Goal: Task Accomplishment & Management: Manage account settings

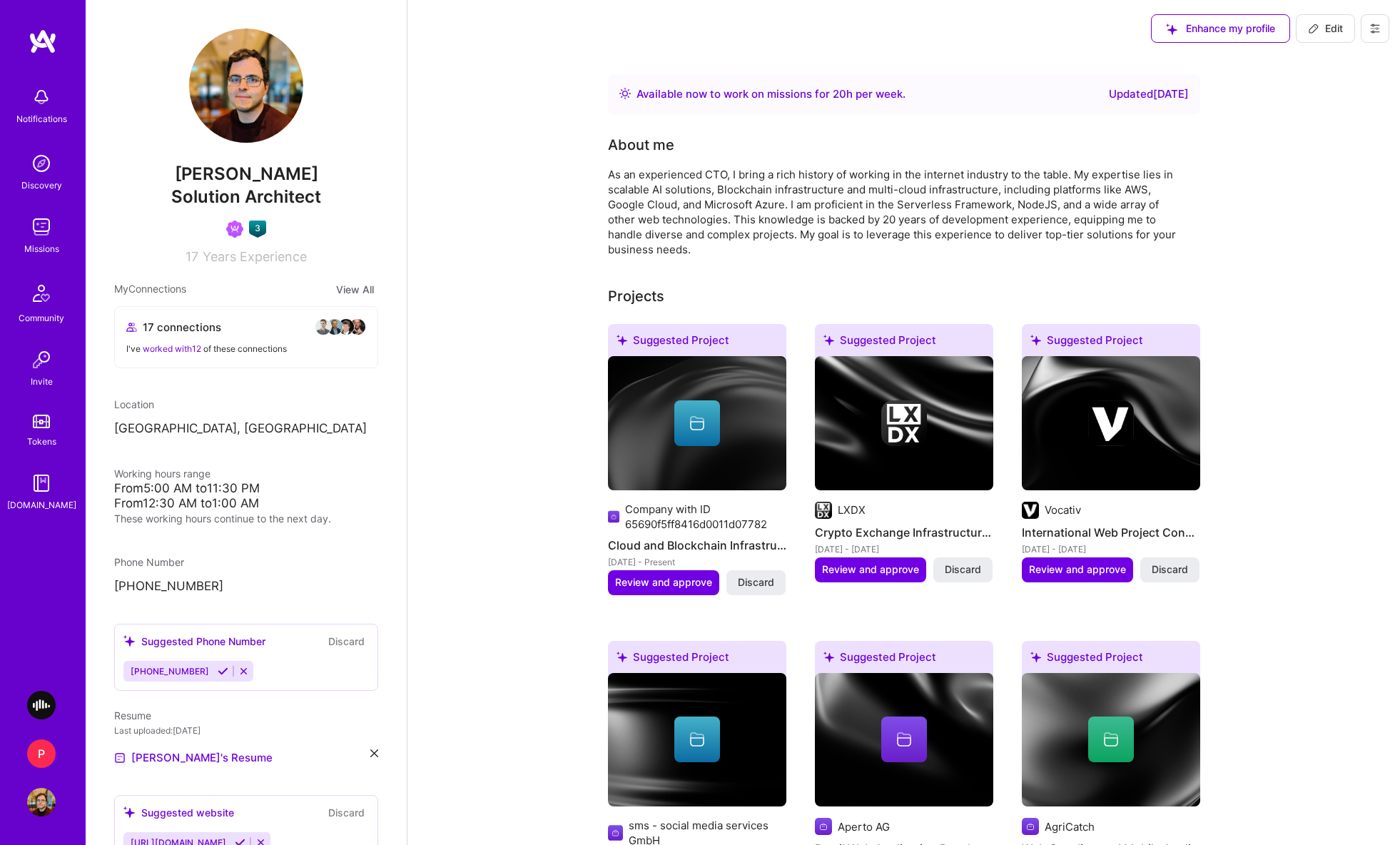
click at [40, 760] on div "P" at bounding box center [41, 754] width 29 height 29
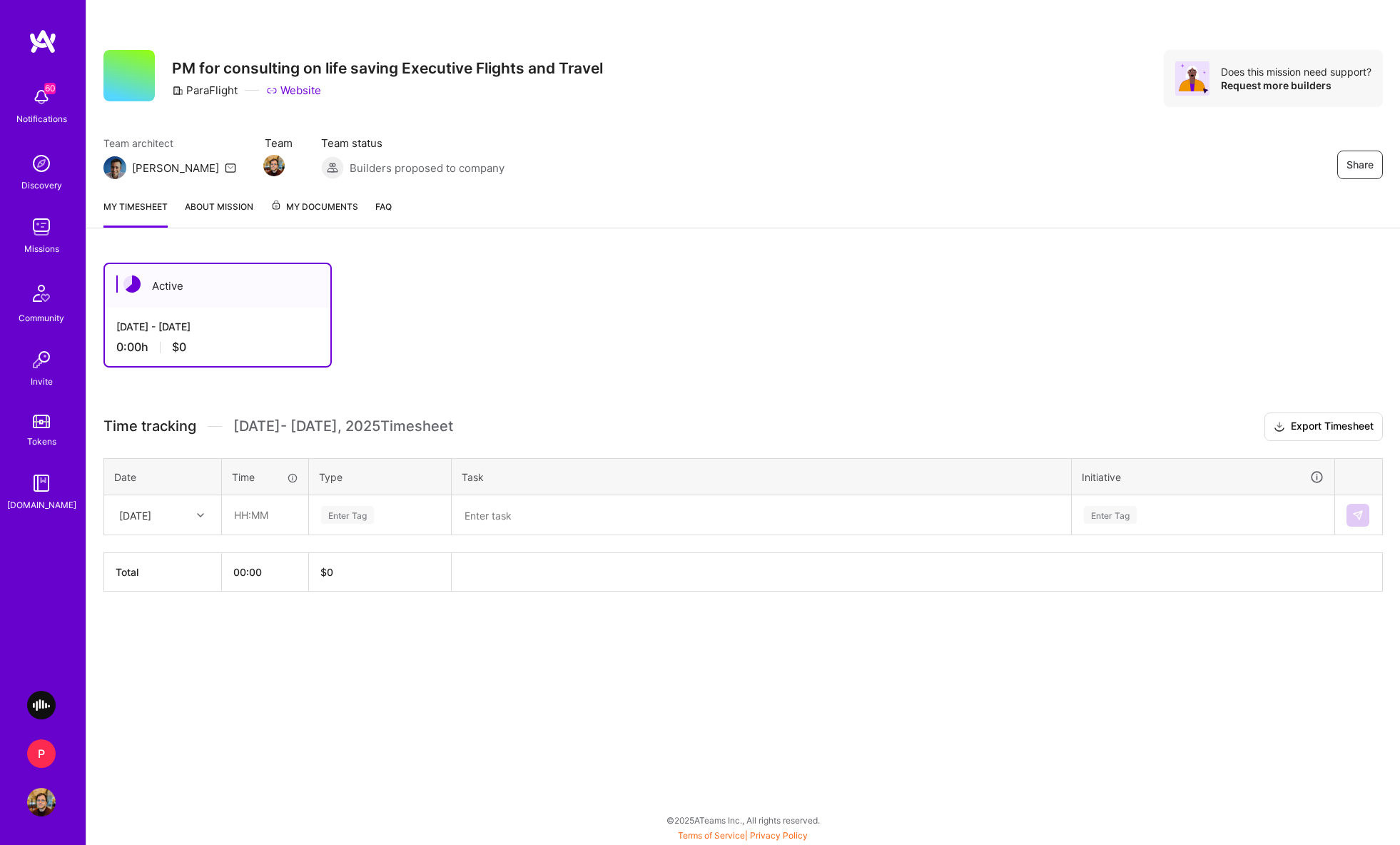
click at [372, 509] on div "Enter Tag" at bounding box center [347, 515] width 53 height 22
click at [526, 515] on textarea at bounding box center [762, 515] width 617 height 37
click at [45, 793] on img at bounding box center [41, 802] width 29 height 29
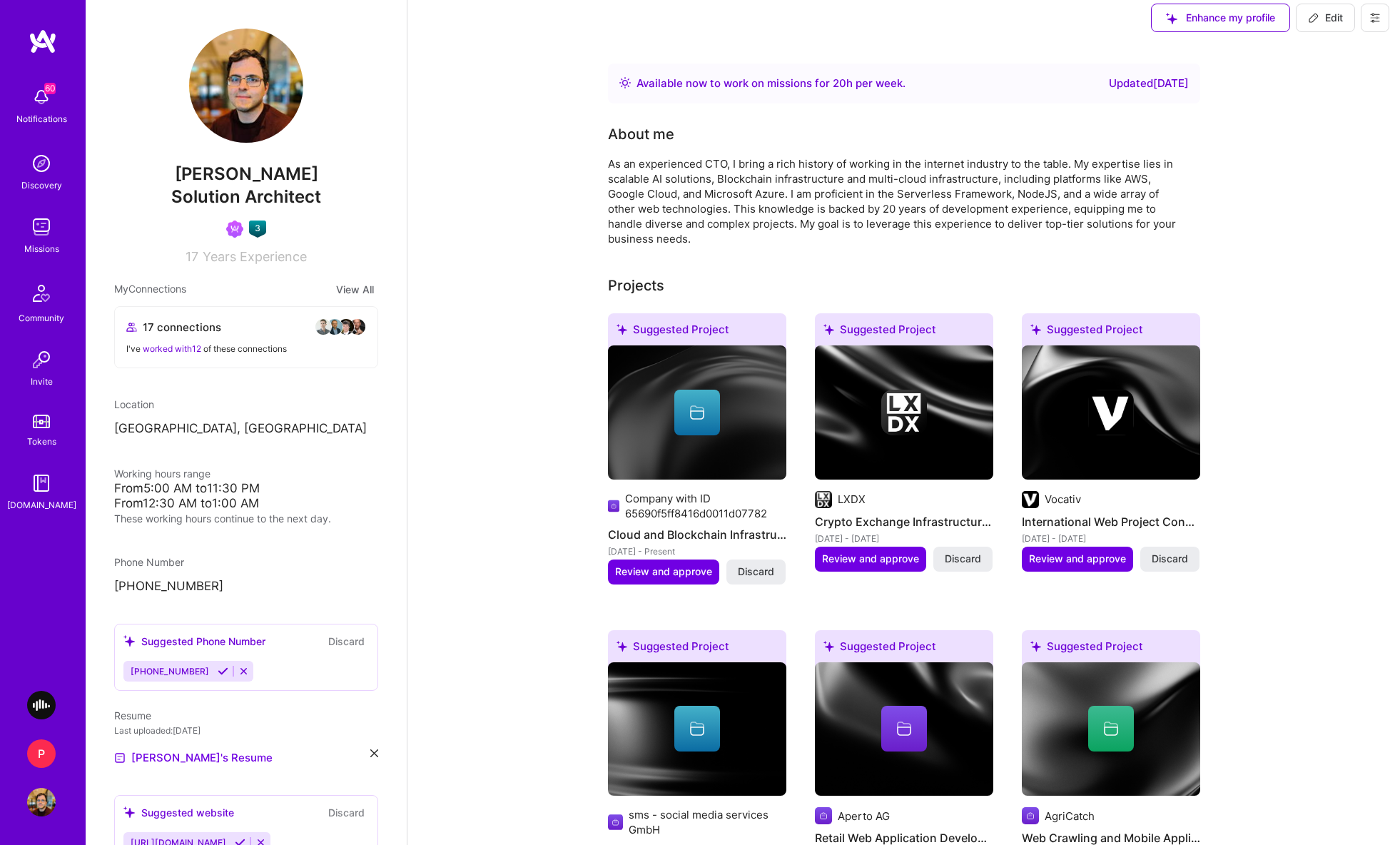
scroll to position [12, 0]
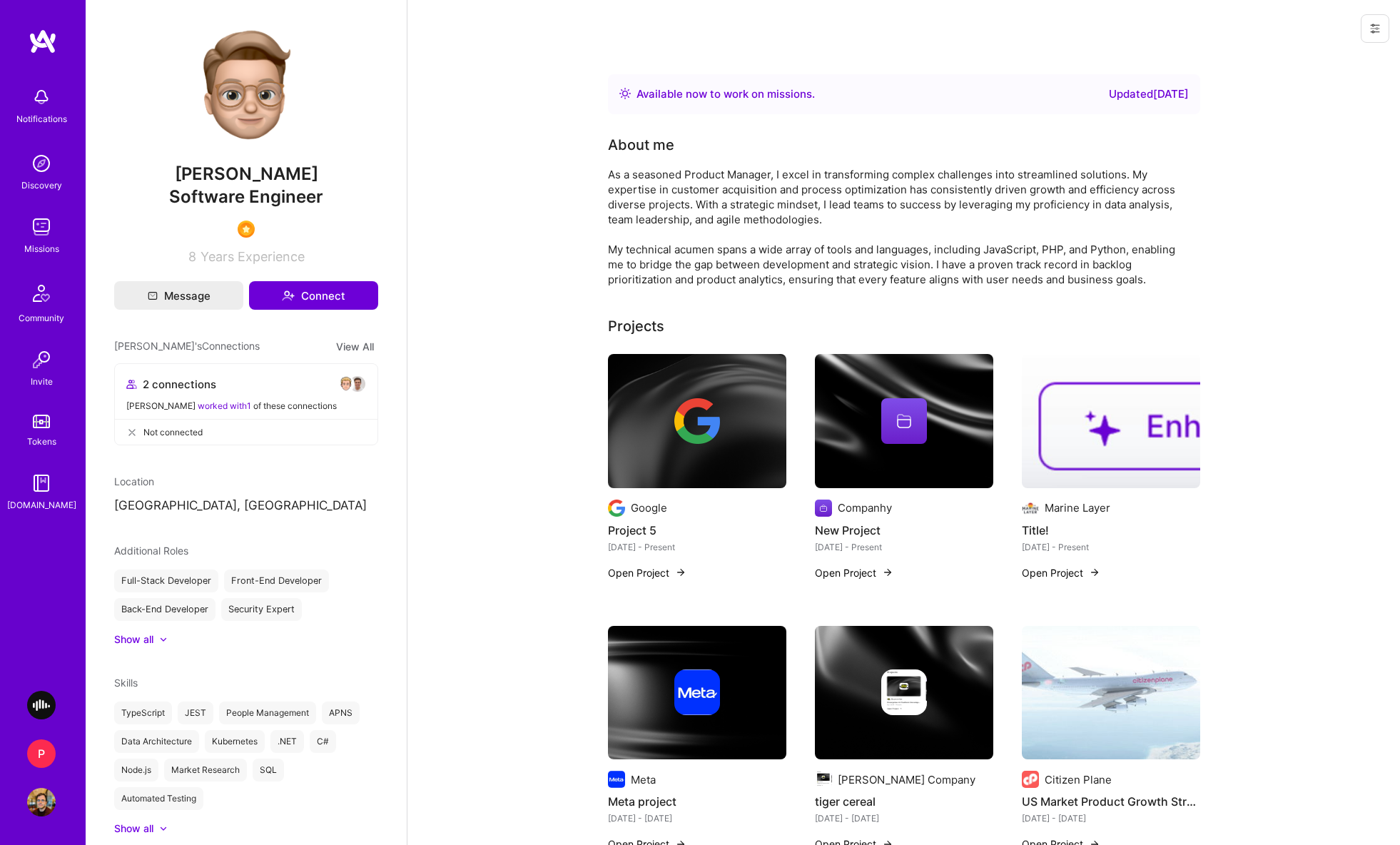
drag, startPoint x: 1378, startPoint y: 26, endPoint x: 1366, endPoint y: 33, distance: 13.9
click at [1379, 26] on icon at bounding box center [1376, 29] width 12 height 12
click at [1335, 60] on button "Login as Eliot" at bounding box center [1314, 60] width 151 height 36
